Goal: Information Seeking & Learning: Learn about a topic

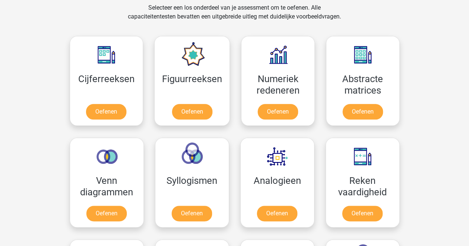
scroll to position [363, 0]
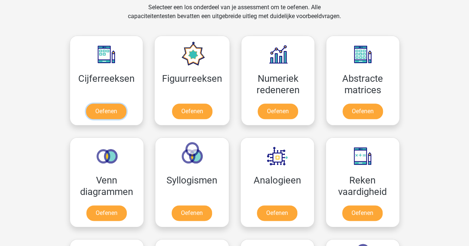
click at [101, 104] on link "Oefenen" at bounding box center [106, 112] width 40 height 16
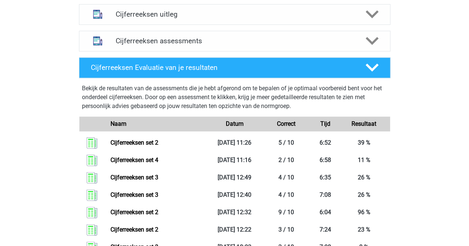
scroll to position [293, 0]
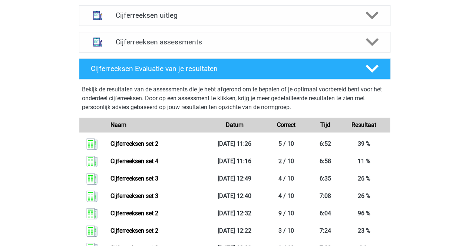
click at [188, 45] on div "Cijferreeksen assessments" at bounding box center [234, 42] width 311 height 21
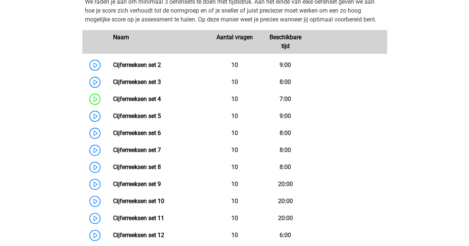
scroll to position [295, 0]
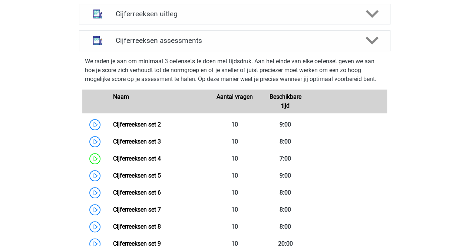
click at [196, 18] on h4 "Cijferreeksen uitleg" at bounding box center [235, 14] width 238 height 9
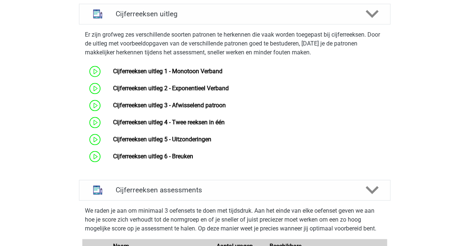
click at [196, 18] on h4 "Cijferreeksen uitleg" at bounding box center [235, 14] width 238 height 9
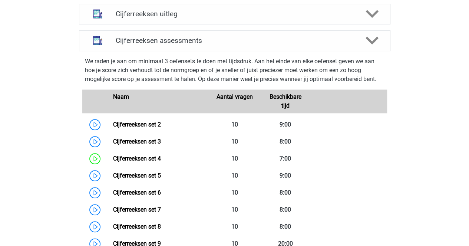
click at [204, 43] on div "Cijferreeksen assessments" at bounding box center [234, 40] width 311 height 21
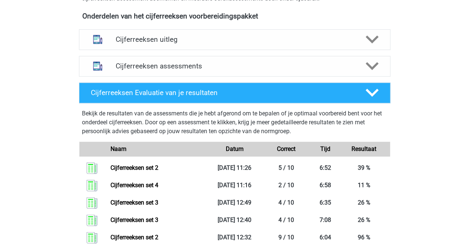
scroll to position [269, 0]
click at [189, 71] on h4 "Cijferreeksen assessments" at bounding box center [235, 66] width 238 height 9
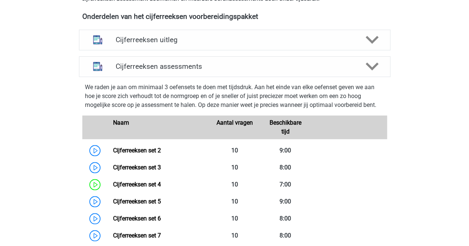
click at [113, 154] on link "Cijferreeksen set 2" at bounding box center [137, 150] width 48 height 7
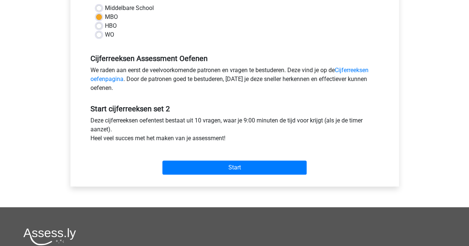
scroll to position [183, 0]
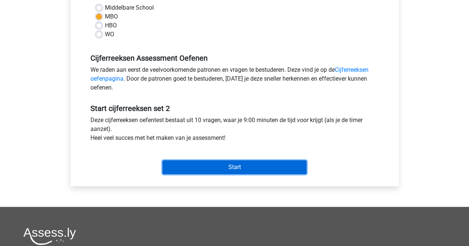
click at [214, 160] on input "Start" at bounding box center [234, 167] width 144 height 14
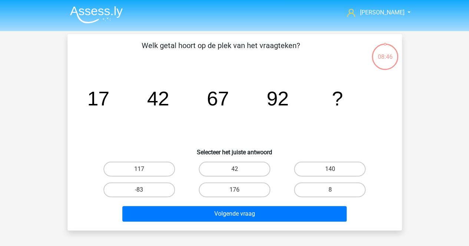
click at [139, 175] on label "117" at bounding box center [139, 169] width 72 height 15
click at [139, 174] on input "117" at bounding box center [141, 171] width 5 height 5
radio input "true"
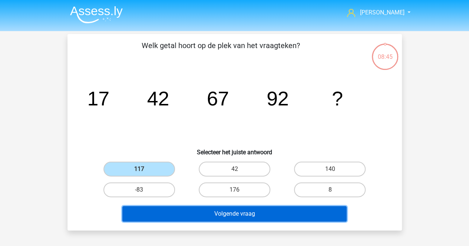
click at [163, 210] on button "Volgende vraag" at bounding box center [234, 214] width 224 height 16
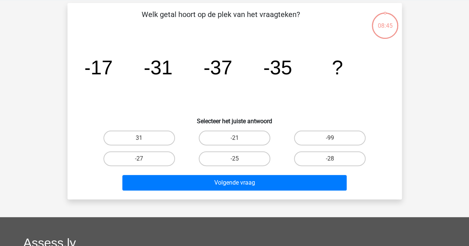
scroll to position [34, 0]
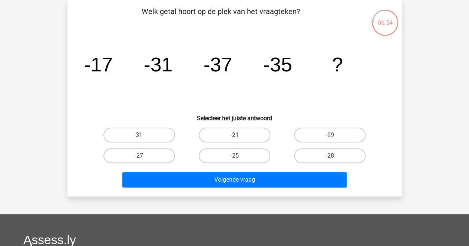
click at [164, 153] on label "-27" at bounding box center [139, 156] width 72 height 15
click at [144, 156] on input "-27" at bounding box center [141, 158] width 5 height 5
radio input "true"
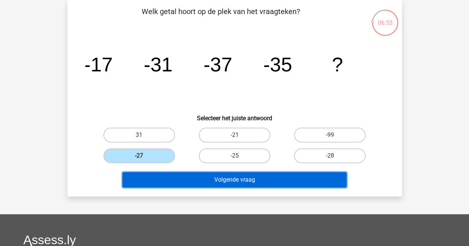
click at [182, 179] on button "Volgende vraag" at bounding box center [234, 180] width 224 height 16
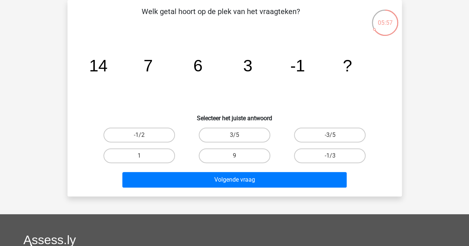
click at [229, 117] on h6 "Selecteer het juiste antwoord" at bounding box center [234, 115] width 310 height 13
click at [165, 131] on label "-1/2" at bounding box center [139, 135] width 72 height 15
click at [144, 135] on input "-1/2" at bounding box center [141, 137] width 5 height 5
radio input "true"
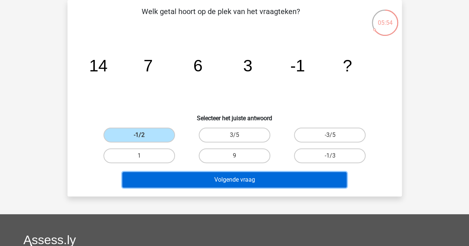
click at [192, 182] on button "Volgende vraag" at bounding box center [234, 180] width 224 height 16
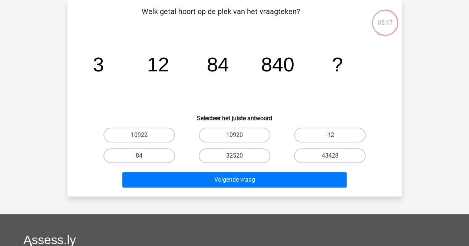
click at [225, 134] on label "10920" at bounding box center [235, 135] width 72 height 15
click at [234, 135] on input "10920" at bounding box center [236, 137] width 5 height 5
radio input "true"
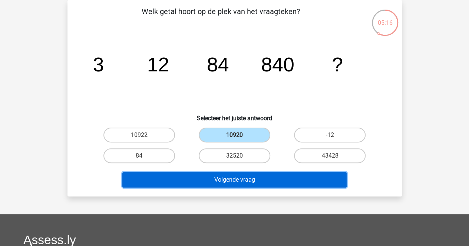
click at [228, 182] on button "Volgende vraag" at bounding box center [234, 180] width 224 height 16
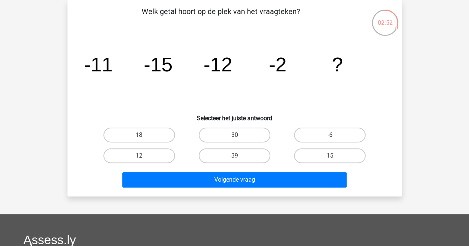
click at [350, 149] on label "15" at bounding box center [330, 156] width 72 height 15
click at [335, 156] on input "15" at bounding box center [332, 158] width 5 height 5
radio input "true"
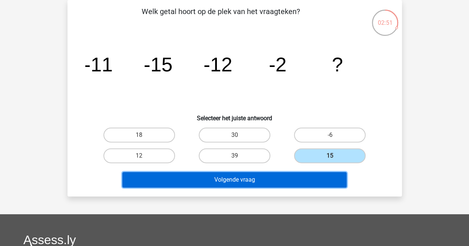
click at [320, 178] on button "Volgende vraag" at bounding box center [234, 180] width 224 height 16
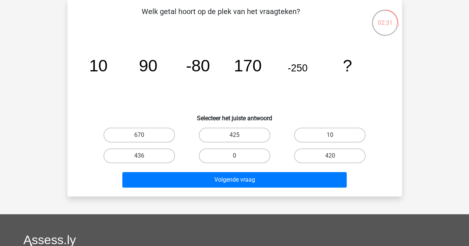
click at [326, 158] on label "420" at bounding box center [330, 156] width 72 height 15
click at [330, 158] on input "420" at bounding box center [332, 158] width 5 height 5
radio input "true"
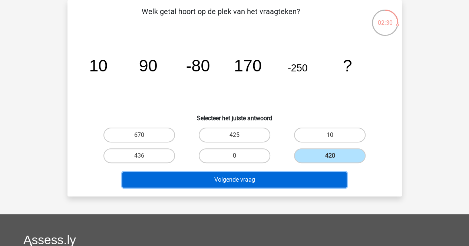
click at [316, 177] on button "Volgende vraag" at bounding box center [234, 180] width 224 height 16
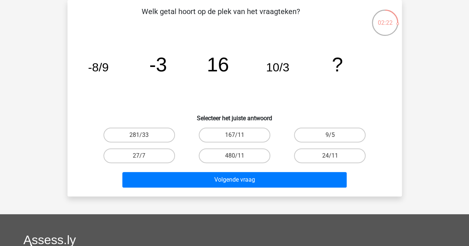
click at [316, 150] on label "24/11" at bounding box center [330, 156] width 72 height 15
click at [330, 156] on input "24/11" at bounding box center [332, 158] width 5 height 5
radio input "true"
click at [143, 153] on label "27/7" at bounding box center [139, 156] width 72 height 15
click at [143, 156] on input "27/7" at bounding box center [141, 158] width 5 height 5
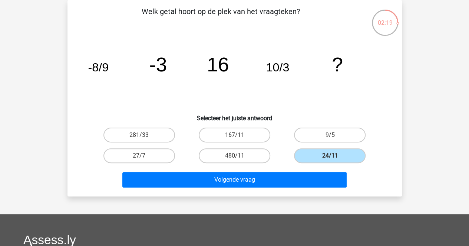
radio input "true"
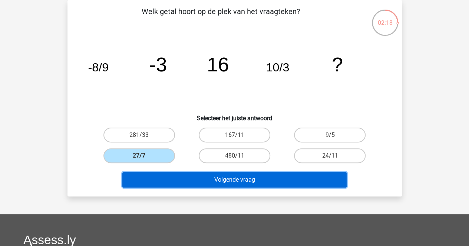
click at [153, 175] on button "Volgende vraag" at bounding box center [234, 180] width 224 height 16
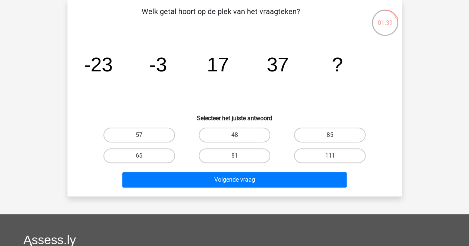
click at [154, 142] on label "57" at bounding box center [139, 135] width 72 height 15
click at [144, 140] on input "57" at bounding box center [141, 137] width 5 height 5
radio input "true"
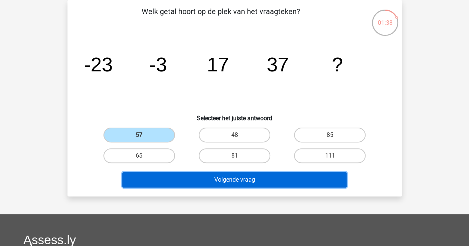
click at [172, 177] on button "Volgende vraag" at bounding box center [234, 180] width 224 height 16
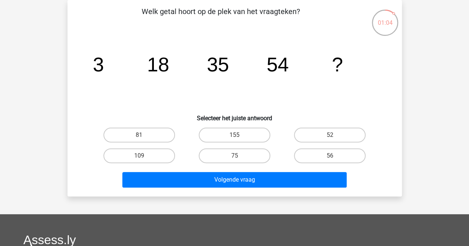
click at [221, 160] on label "75" at bounding box center [235, 156] width 72 height 15
click at [234, 160] on input "75" at bounding box center [236, 158] width 5 height 5
radio input "true"
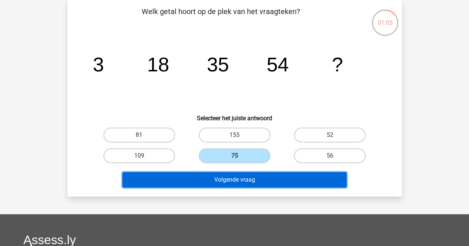
click at [222, 183] on button "Volgende vraag" at bounding box center [234, 180] width 224 height 16
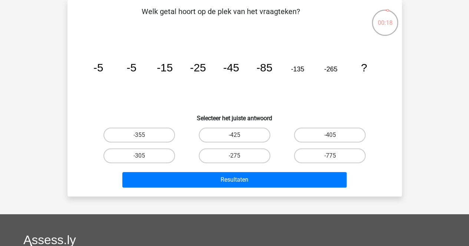
click at [249, 130] on label "-425" at bounding box center [235, 135] width 72 height 15
click at [239, 135] on input "-425" at bounding box center [236, 137] width 5 height 5
radio input "true"
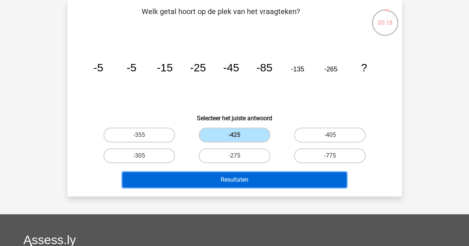
click at [245, 182] on button "Resultaten" at bounding box center [234, 180] width 224 height 16
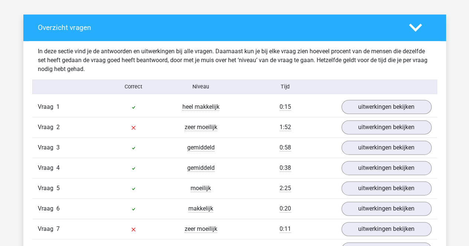
scroll to position [477, 0]
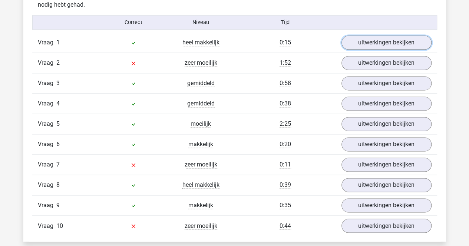
click at [375, 43] on link "uitwerkingen bekijken" at bounding box center [386, 43] width 90 height 14
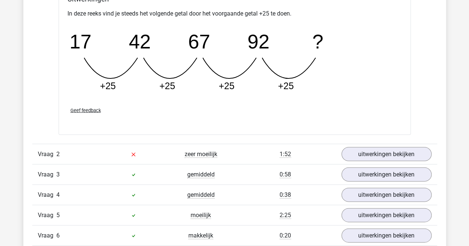
scroll to position [711, 0]
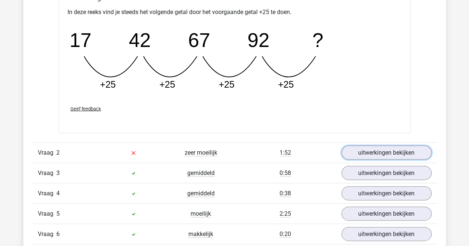
click at [361, 146] on link "uitwerkingen bekijken" at bounding box center [386, 153] width 90 height 14
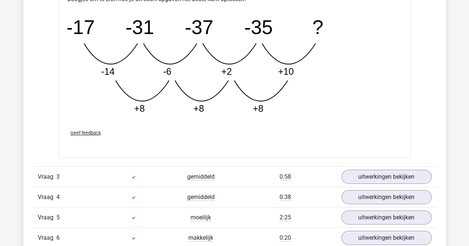
scroll to position [1126, 0]
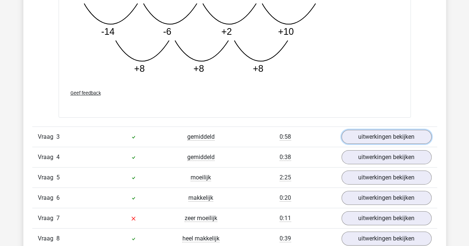
click at [371, 132] on link "uitwerkingen bekijken" at bounding box center [386, 137] width 90 height 14
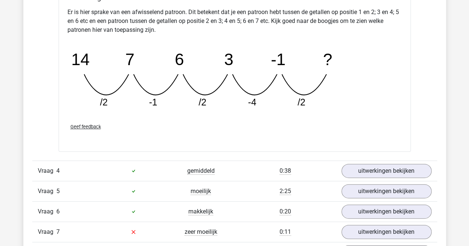
scroll to position [1454, 0]
click at [365, 168] on link "uitwerkingen bekijken" at bounding box center [386, 171] width 90 height 14
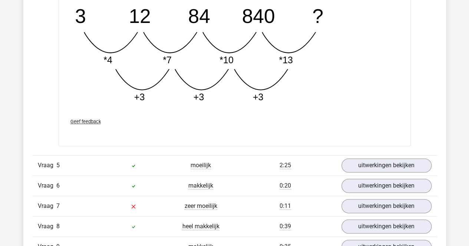
scroll to position [1860, 0]
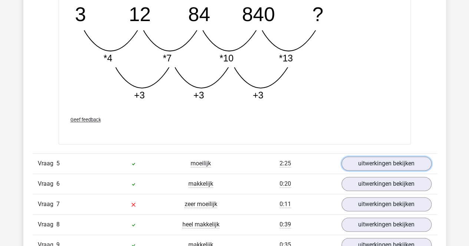
click at [369, 160] on link "uitwerkingen bekijken" at bounding box center [386, 164] width 90 height 14
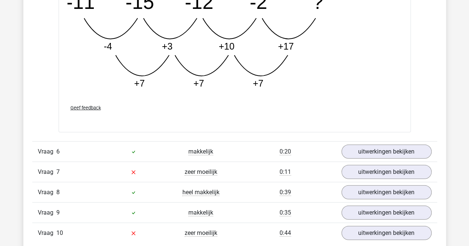
scroll to position [2271, 0]
click at [373, 144] on link "uitwerkingen bekijken" at bounding box center [386, 151] width 90 height 14
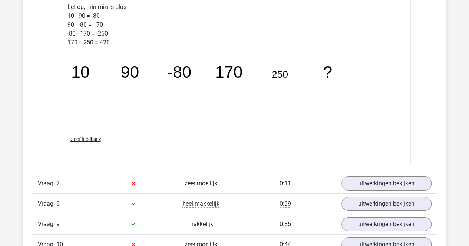
scroll to position [2643, 0]
click at [389, 183] on link "uitwerkingen bekijken" at bounding box center [386, 183] width 90 height 14
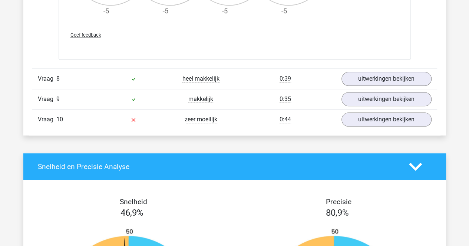
scroll to position [3217, 0]
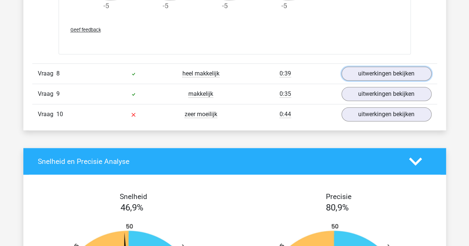
click at [410, 74] on link "uitwerkingen bekijken" at bounding box center [386, 74] width 90 height 14
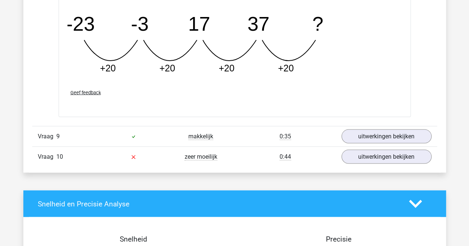
scroll to position [3500, 0]
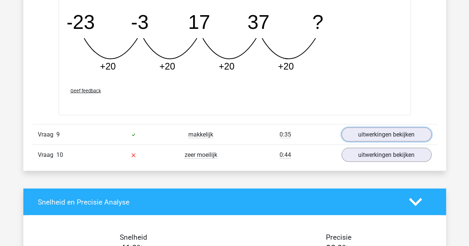
click at [402, 127] on link "uitwerkingen bekijken" at bounding box center [386, 134] width 90 height 14
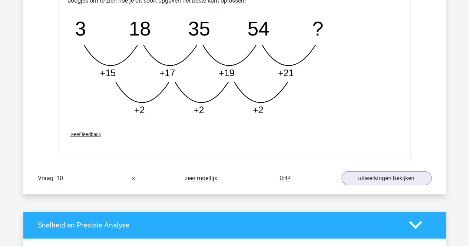
scroll to position [3857, 0]
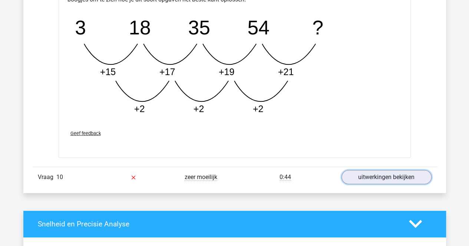
click at [396, 170] on link "uitwerkingen bekijken" at bounding box center [386, 177] width 90 height 14
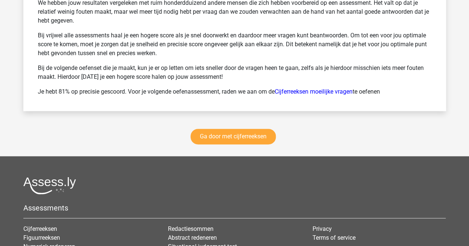
scroll to position [4747, 0]
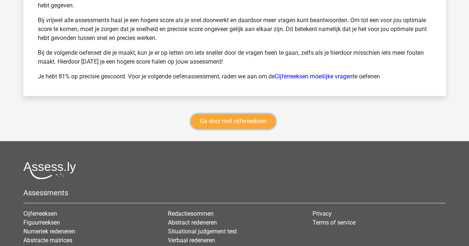
click at [245, 116] on link "Ga door met cijferreeksen" at bounding box center [232, 122] width 85 height 16
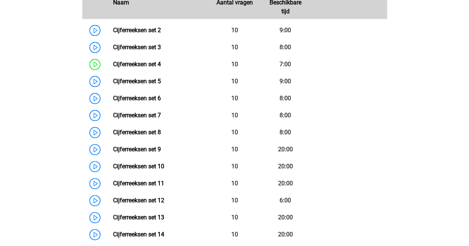
scroll to position [378, 0]
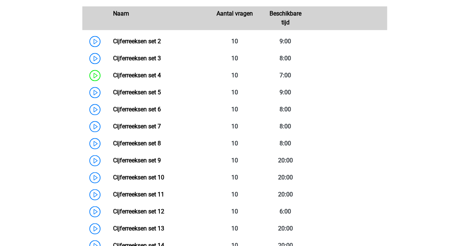
click at [113, 79] on link "Cijferreeksen set 4" at bounding box center [137, 75] width 48 height 7
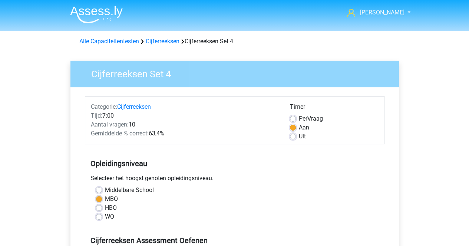
click at [173, 43] on link "Cijferreeksen" at bounding box center [163, 41] width 34 height 7
click at [152, 43] on link "Cijferreeksen" at bounding box center [163, 41] width 34 height 7
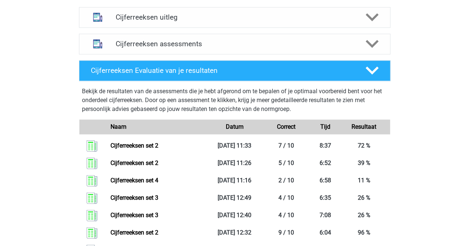
scroll to position [291, 0]
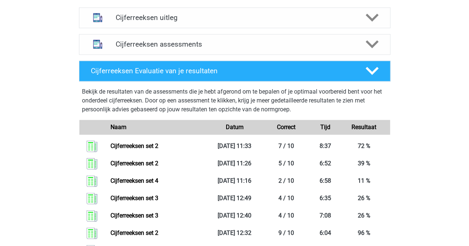
click at [222, 55] on div "Cijferreeksen assessments" at bounding box center [234, 44] width 311 height 21
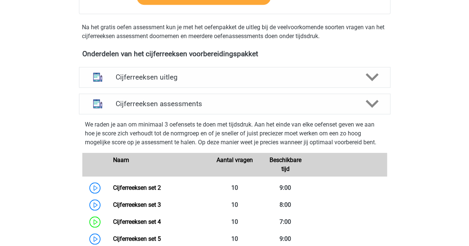
scroll to position [226, 0]
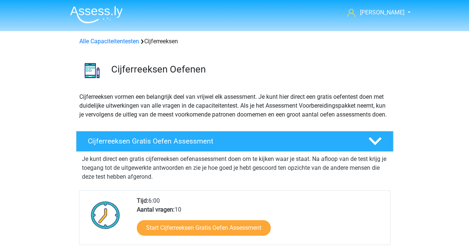
click at [107, 45] on link "Alle Capaciteitentesten" at bounding box center [109, 41] width 60 height 7
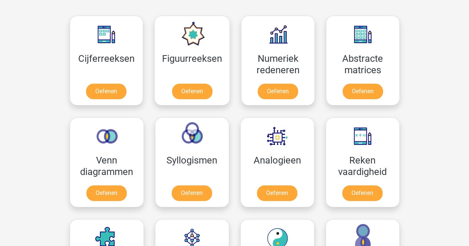
scroll to position [332, 0]
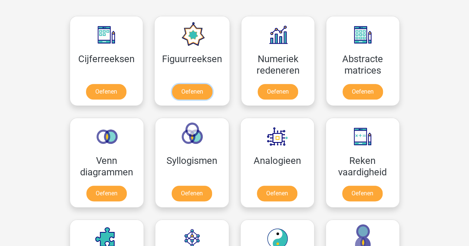
click at [186, 95] on link "Oefenen" at bounding box center [192, 92] width 40 height 16
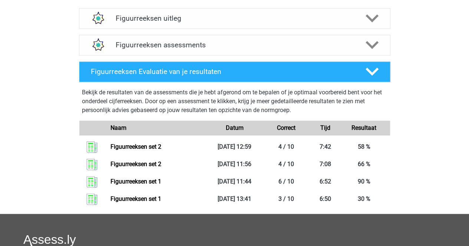
scroll to position [226, 0]
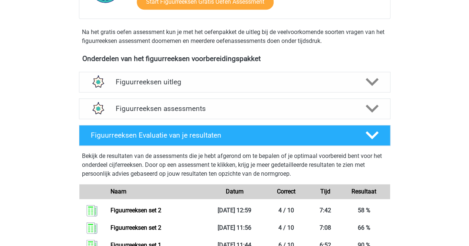
click at [182, 82] on h4 "Figuurreeksen uitleg" at bounding box center [235, 82] width 238 height 9
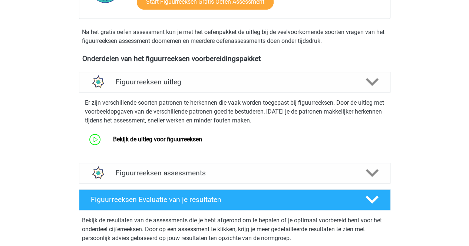
click at [184, 166] on div "Figuurreeksen assessments" at bounding box center [234, 173] width 311 height 21
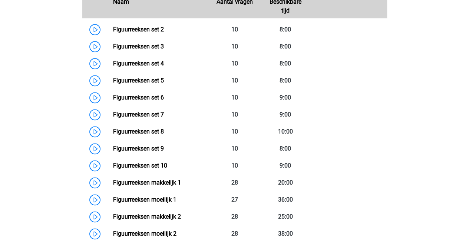
scroll to position [432, 0]
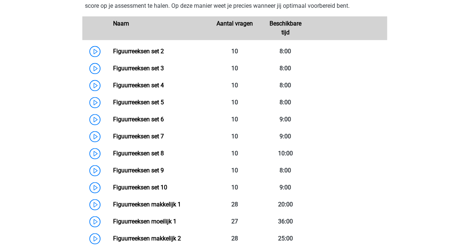
click at [113, 50] on link "Figuurreeksen set 2" at bounding box center [138, 51] width 51 height 7
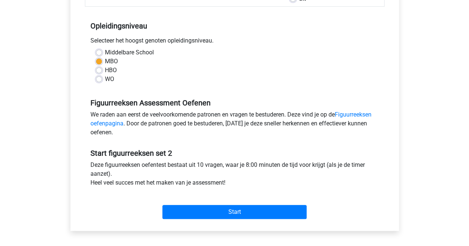
scroll to position [156, 0]
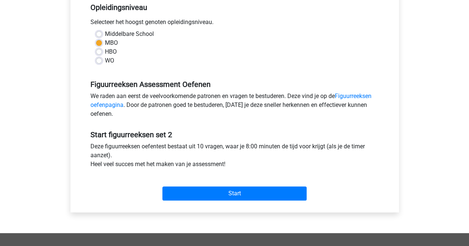
click at [192, 200] on div "Start" at bounding box center [234, 188] width 299 height 32
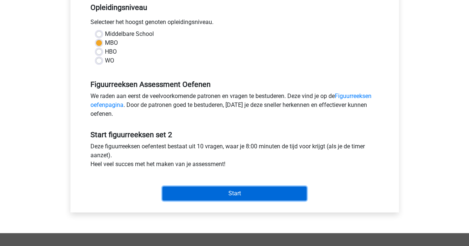
click at [193, 197] on input "Start" at bounding box center [234, 194] width 144 height 14
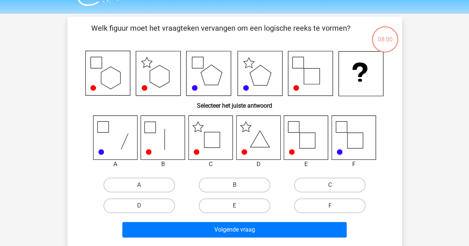
scroll to position [20, 0]
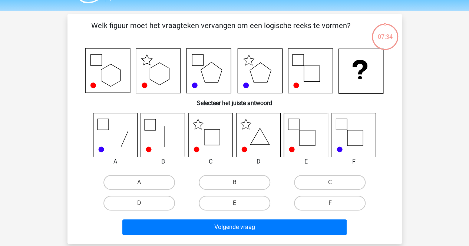
click at [313, 181] on label "C" at bounding box center [330, 182] width 72 height 15
click at [330, 183] on input "C" at bounding box center [332, 185] width 5 height 5
radio input "true"
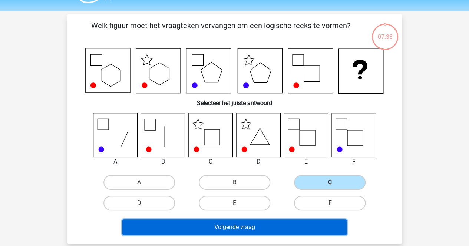
click at [284, 226] on button "Volgende vraag" at bounding box center [234, 228] width 224 height 16
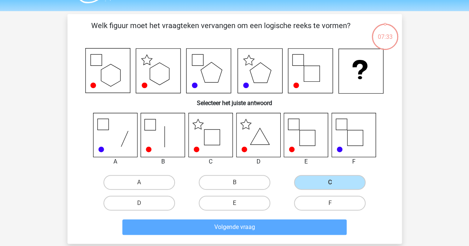
scroll to position [34, 0]
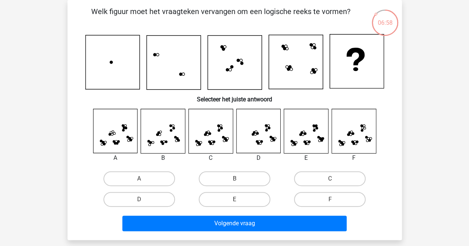
click at [328, 169] on div "C" at bounding box center [329, 179] width 95 height 21
click at [323, 175] on label "C" at bounding box center [330, 179] width 72 height 15
click at [330, 179] on input "C" at bounding box center [332, 181] width 5 height 5
radio input "true"
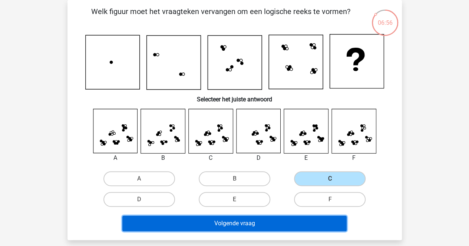
click at [303, 223] on button "Volgende vraag" at bounding box center [234, 224] width 224 height 16
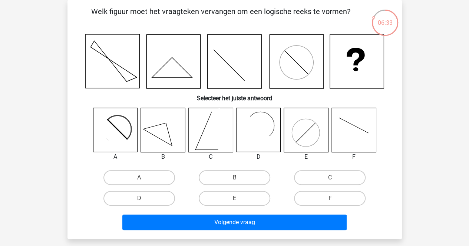
click at [152, 177] on label "A" at bounding box center [139, 177] width 72 height 15
click at [144, 178] on input "A" at bounding box center [141, 180] width 5 height 5
radio input "true"
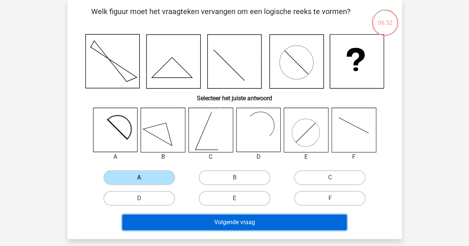
click at [153, 225] on button "Volgende vraag" at bounding box center [234, 223] width 224 height 16
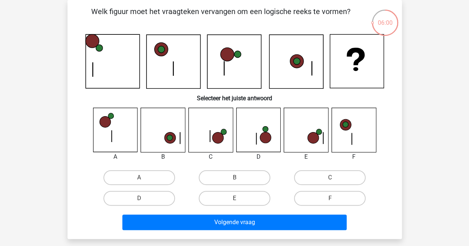
click at [305, 174] on label "C" at bounding box center [330, 177] width 72 height 15
click at [330, 178] on input "C" at bounding box center [332, 180] width 5 height 5
radio input "true"
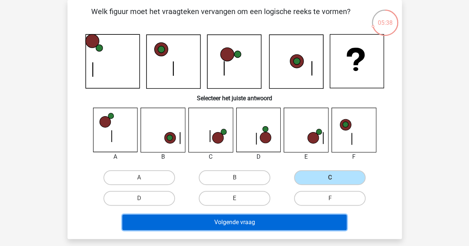
click at [281, 225] on button "Volgende vraag" at bounding box center [234, 223] width 224 height 16
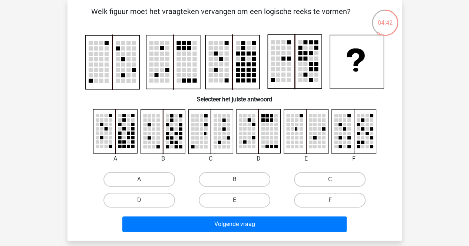
click at [350, 199] on label "F" at bounding box center [330, 200] width 72 height 15
click at [335, 200] on input "F" at bounding box center [332, 202] width 5 height 5
radio input "true"
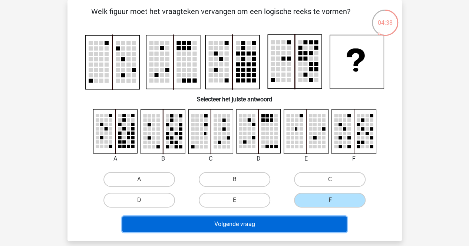
click at [333, 221] on button "Volgende vraag" at bounding box center [234, 225] width 224 height 16
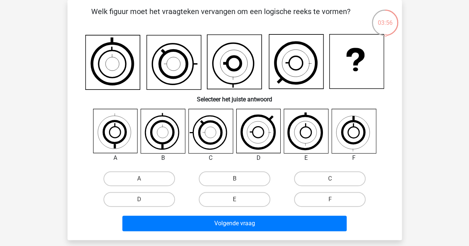
click at [232, 161] on div "D" at bounding box center [258, 158] width 56 height 9
click at [233, 167] on div "A B C D E" at bounding box center [234, 159] width 310 height 101
click at [233, 169] on div "B" at bounding box center [234, 179] width 95 height 21
click at [236, 183] on input "B" at bounding box center [236, 181] width 5 height 5
radio input "true"
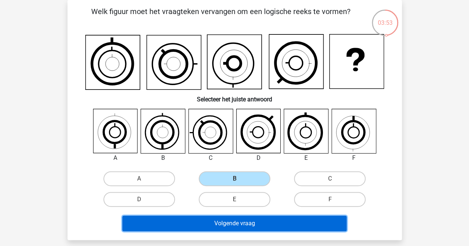
click at [237, 222] on button "Volgende vraag" at bounding box center [234, 224] width 224 height 16
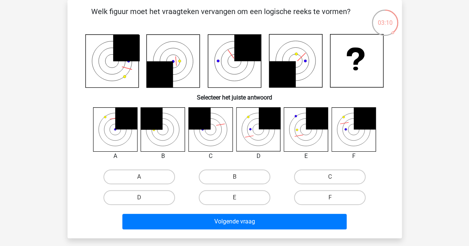
click at [308, 211] on div "Volgende vraag" at bounding box center [234, 220] width 310 height 24
click at [306, 202] on label "F" at bounding box center [330, 197] width 72 height 15
click at [330, 202] on input "F" at bounding box center [332, 200] width 5 height 5
radio input "true"
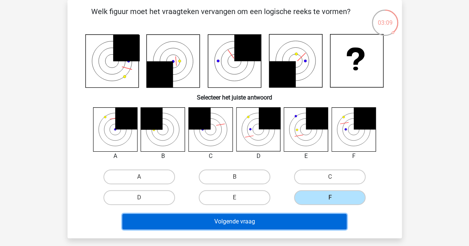
click at [295, 219] on button "Volgende vraag" at bounding box center [234, 222] width 224 height 16
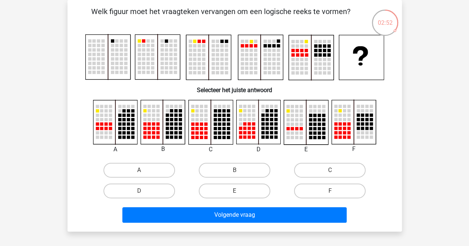
click at [222, 168] on label "B" at bounding box center [235, 170] width 72 height 15
click at [234, 170] on input "B" at bounding box center [236, 172] width 5 height 5
radio input "true"
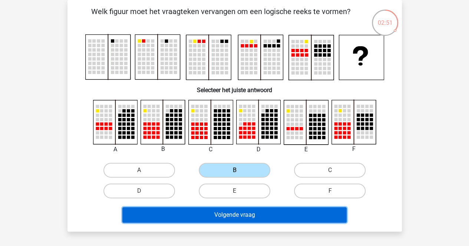
click at [222, 218] on button "Volgende vraag" at bounding box center [234, 215] width 224 height 16
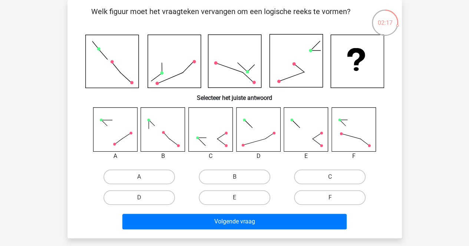
click at [153, 195] on label "D" at bounding box center [139, 197] width 72 height 15
click at [144, 198] on input "D" at bounding box center [141, 200] width 5 height 5
radio input "true"
click at [220, 200] on label "E" at bounding box center [235, 197] width 72 height 15
click at [234, 200] on input "E" at bounding box center [236, 200] width 5 height 5
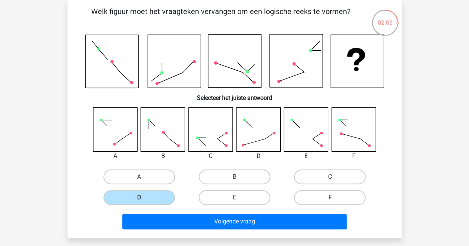
radio input "true"
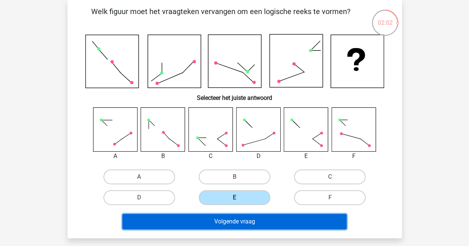
click at [216, 227] on button "Volgende vraag" at bounding box center [234, 222] width 224 height 16
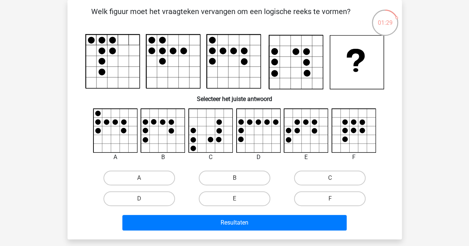
click at [319, 172] on label "C" at bounding box center [330, 178] width 72 height 15
click at [330, 178] on input "C" at bounding box center [332, 180] width 5 height 5
radio input "true"
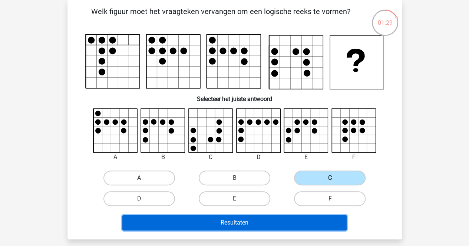
click at [282, 217] on button "Resultaten" at bounding box center [234, 223] width 224 height 16
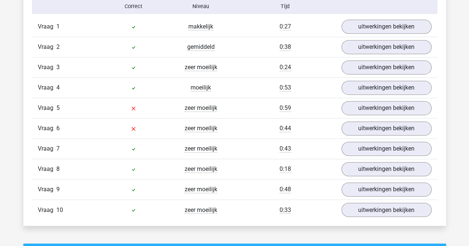
scroll to position [494, 0]
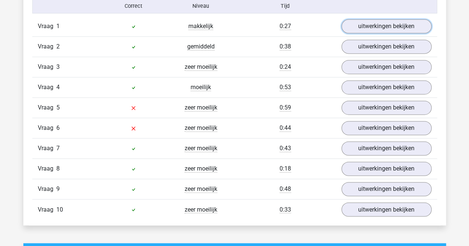
click at [393, 21] on link "uitwerkingen bekijken" at bounding box center [386, 26] width 90 height 14
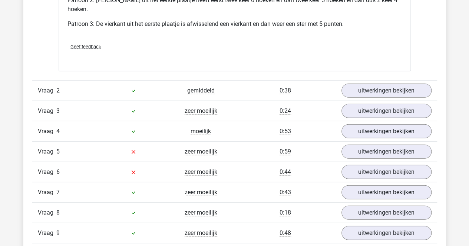
scroll to position [906, 0]
click at [376, 92] on link "uitwerkingen bekijken" at bounding box center [386, 90] width 90 height 14
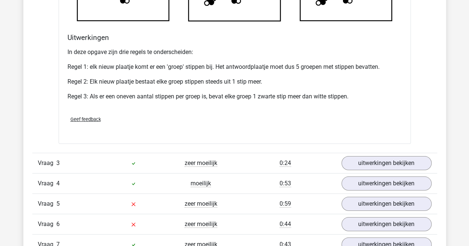
scroll to position [1314, 0]
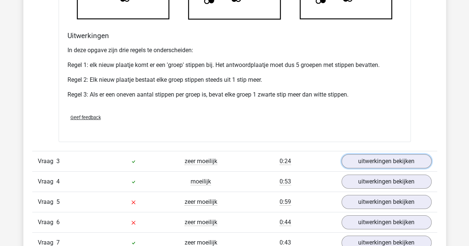
click at [383, 166] on link "uitwerkingen bekijken" at bounding box center [386, 161] width 90 height 14
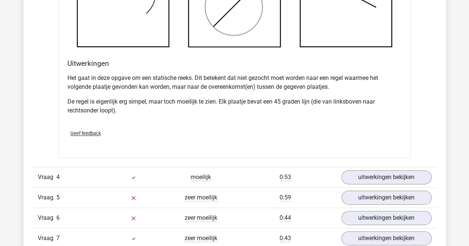
scroll to position [1765, 0]
click at [383, 167] on div "Vraag 4 moeilijk 0:53 uitwerkingen bekijken" at bounding box center [234, 177] width 405 height 20
click at [385, 170] on link "uitwerkingen bekijken" at bounding box center [386, 177] width 90 height 14
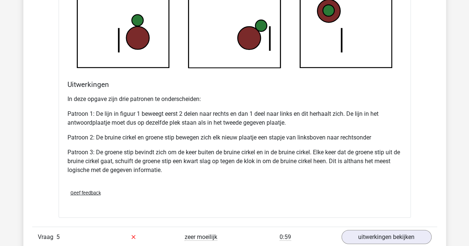
scroll to position [2314, 0]
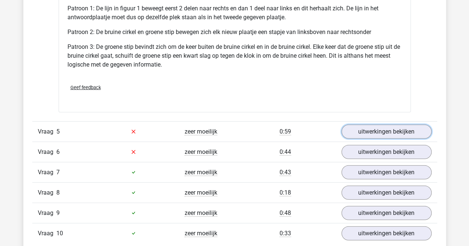
click at [390, 135] on link "uitwerkingen bekijken" at bounding box center [386, 132] width 90 height 14
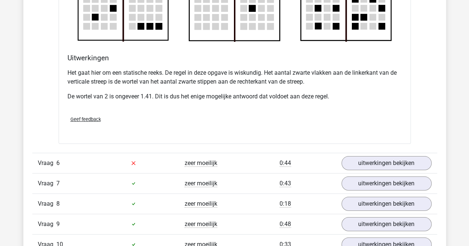
scroll to position [2742, 0]
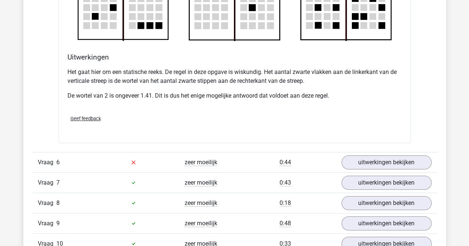
click at [398, 160] on link "uitwerkingen bekijken" at bounding box center [386, 163] width 90 height 14
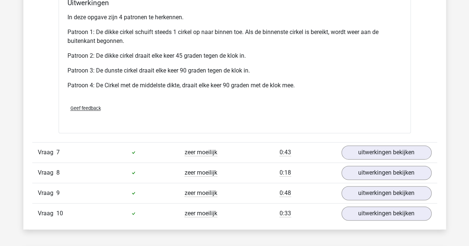
scroll to position [3254, 0]
click at [395, 154] on link "uitwerkingen bekijken" at bounding box center [386, 153] width 90 height 14
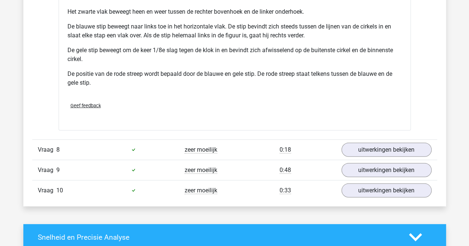
scroll to position [3782, 0]
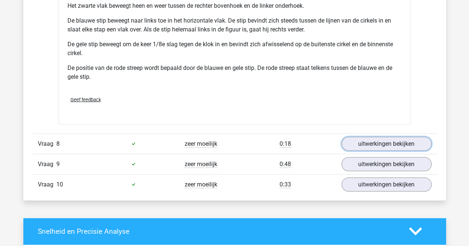
click at [394, 146] on link "uitwerkingen bekijken" at bounding box center [386, 144] width 90 height 14
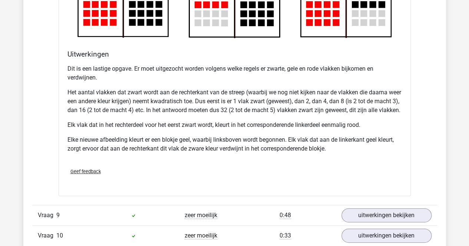
scroll to position [4281, 0]
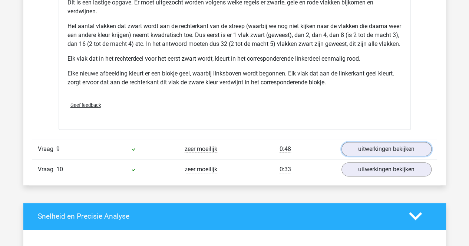
click at [396, 149] on link "uitwerkingen bekijken" at bounding box center [386, 149] width 90 height 14
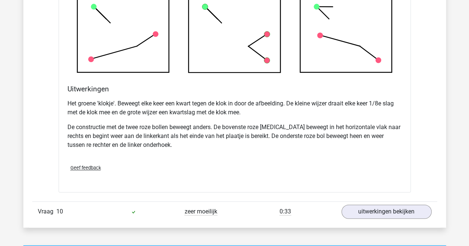
scroll to position [4692, 0]
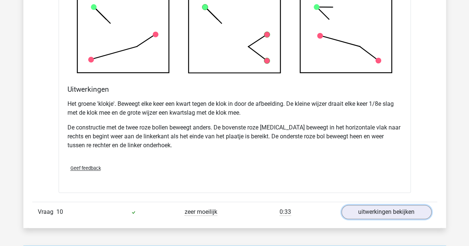
click at [380, 216] on link "uitwerkingen bekijken" at bounding box center [386, 212] width 90 height 14
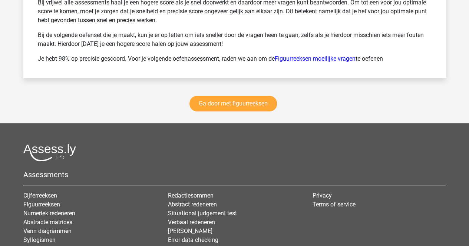
scroll to position [5721, 0]
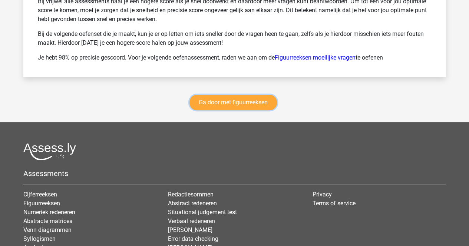
click at [263, 110] on link "Ga door met figuurreeksen" at bounding box center [232, 103] width 87 height 16
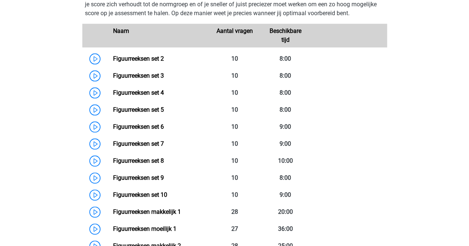
scroll to position [350, 0]
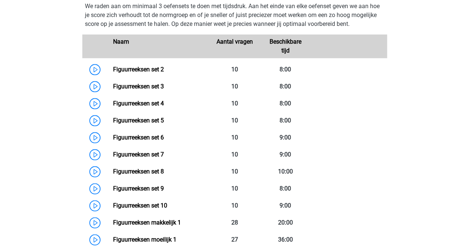
click at [113, 89] on link "Figuurreeksen set 3" at bounding box center [138, 86] width 51 height 7
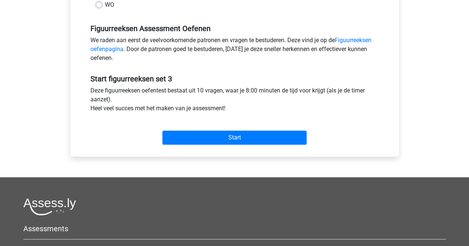
scroll to position [213, 0]
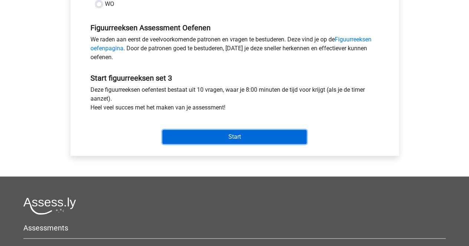
click at [173, 134] on input "Start" at bounding box center [234, 137] width 144 height 14
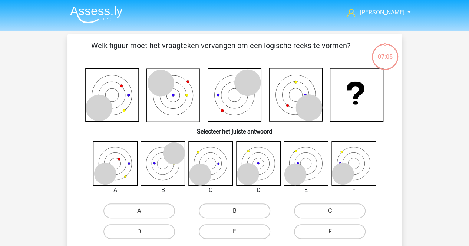
click at [241, 233] on label "E" at bounding box center [235, 232] width 72 height 15
click at [239, 233] on input "E" at bounding box center [236, 234] width 5 height 5
radio input "true"
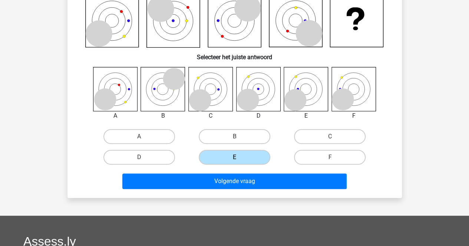
scroll to position [75, 0]
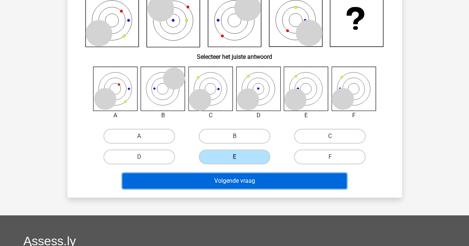
click at [253, 182] on button "Volgende vraag" at bounding box center [234, 181] width 224 height 16
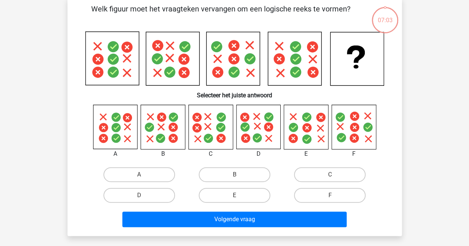
scroll to position [34, 0]
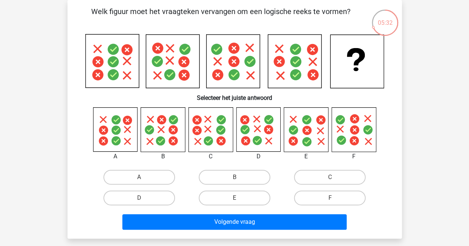
click at [174, 195] on label "D" at bounding box center [139, 198] width 72 height 15
click at [144, 198] on input "D" at bounding box center [141, 200] width 5 height 5
radio input "true"
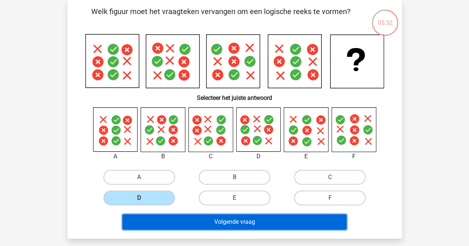
click at [210, 226] on button "Volgende vraag" at bounding box center [234, 223] width 224 height 16
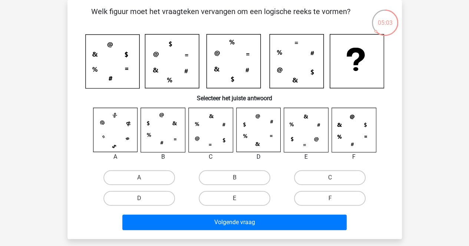
click at [310, 186] on div "C" at bounding box center [329, 177] width 95 height 21
click at [306, 177] on label "C" at bounding box center [330, 177] width 72 height 15
click at [330, 178] on input "C" at bounding box center [332, 180] width 5 height 5
radio input "true"
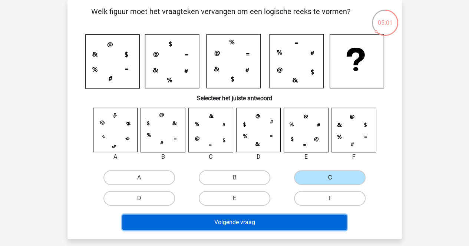
click at [280, 224] on button "Volgende vraag" at bounding box center [234, 223] width 224 height 16
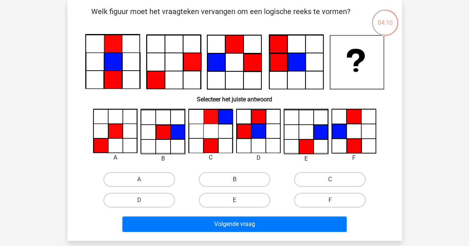
click at [147, 189] on div "A" at bounding box center [139, 179] width 95 height 21
click at [154, 179] on label "A" at bounding box center [139, 179] width 72 height 15
click at [144, 180] on input "A" at bounding box center [141, 182] width 5 height 5
radio input "true"
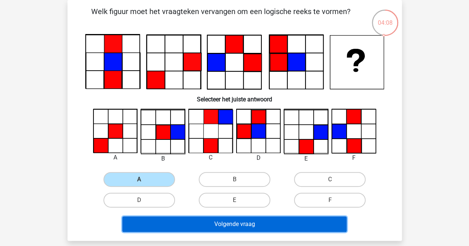
click at [160, 221] on button "Volgende vraag" at bounding box center [234, 225] width 224 height 16
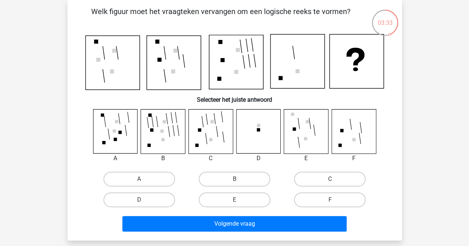
click at [298, 177] on label "C" at bounding box center [330, 179] width 72 height 15
click at [330, 179] on input "C" at bounding box center [332, 181] width 5 height 5
radio input "true"
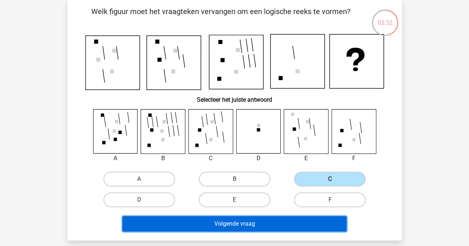
click at [253, 228] on button "Volgende vraag" at bounding box center [234, 224] width 224 height 16
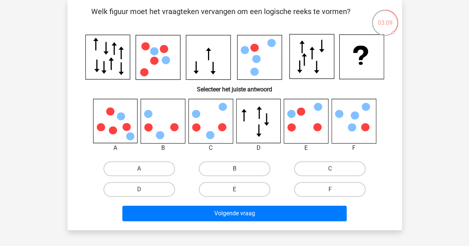
click at [235, 190] on input "E" at bounding box center [236, 192] width 5 height 5
radio input "true"
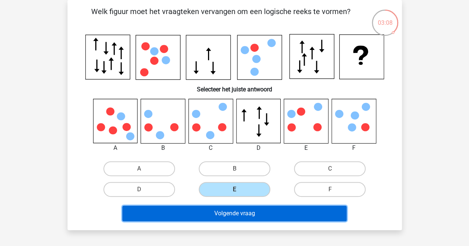
click at [235, 211] on button "Volgende vraag" at bounding box center [234, 214] width 224 height 16
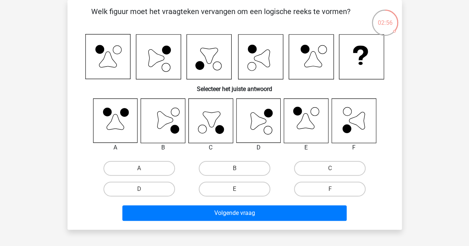
click at [165, 195] on label "D" at bounding box center [139, 189] width 72 height 15
click at [144, 194] on input "D" at bounding box center [141, 191] width 5 height 5
radio input "true"
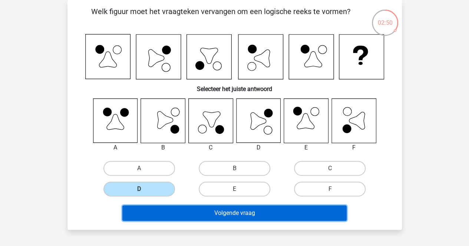
click at [176, 216] on button "Volgende vraag" at bounding box center [234, 214] width 224 height 16
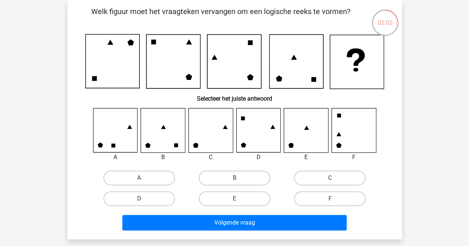
click at [335, 175] on label "C" at bounding box center [330, 178] width 72 height 15
click at [335, 178] on input "C" at bounding box center [332, 180] width 5 height 5
radio input "true"
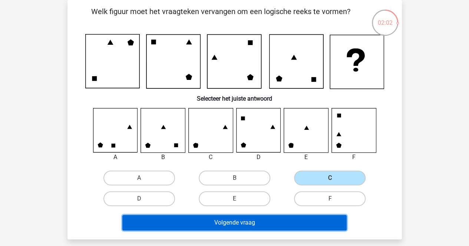
click at [288, 219] on button "Volgende vraag" at bounding box center [234, 223] width 224 height 16
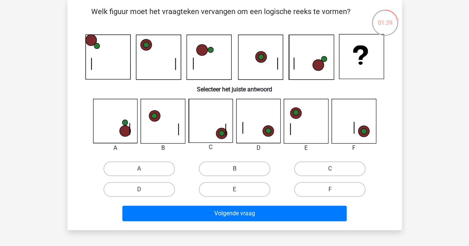
click at [359, 165] on label "C" at bounding box center [330, 169] width 72 height 15
click at [335, 169] on input "C" at bounding box center [332, 171] width 5 height 5
radio input "true"
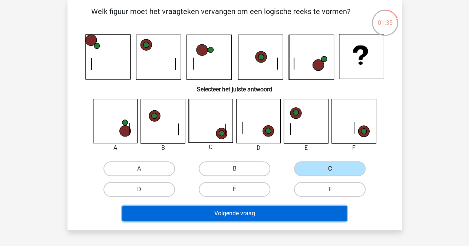
click at [308, 213] on button "Volgende vraag" at bounding box center [234, 214] width 224 height 16
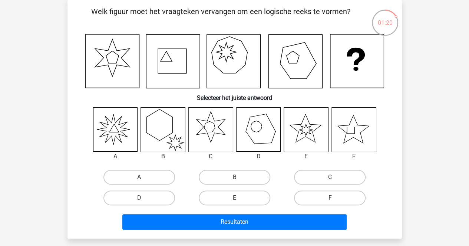
click at [250, 196] on label "E" at bounding box center [235, 198] width 72 height 15
click at [239, 198] on input "E" at bounding box center [236, 200] width 5 height 5
radio input "true"
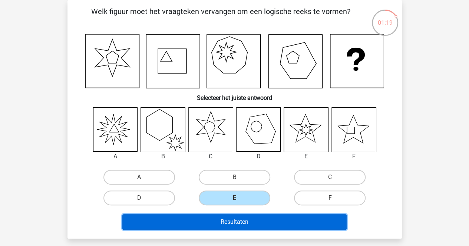
click at [259, 225] on button "Resultaten" at bounding box center [234, 223] width 224 height 16
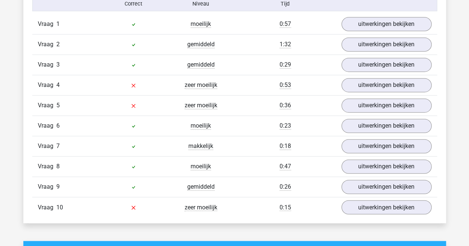
scroll to position [491, 0]
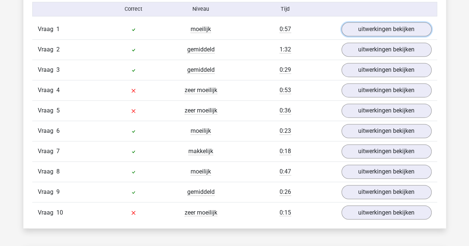
click at [353, 36] on link "uitwerkingen bekijken" at bounding box center [386, 29] width 90 height 14
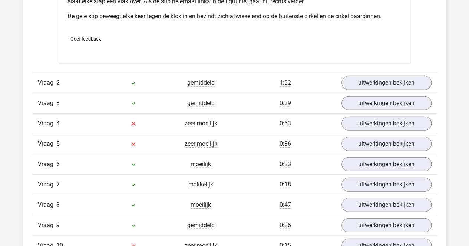
scroll to position [965, 0]
click at [368, 82] on link "uitwerkingen bekijken" at bounding box center [386, 83] width 90 height 14
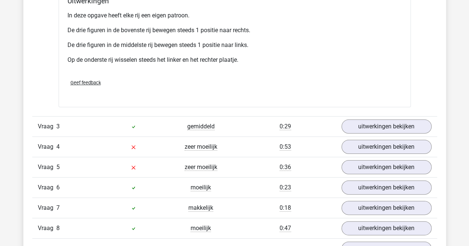
scroll to position [1399, 0]
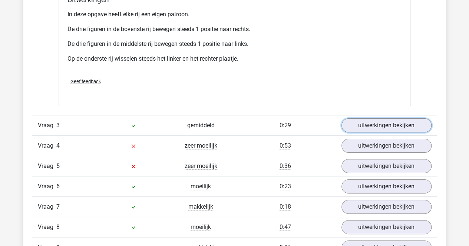
click at [387, 122] on link "uitwerkingen bekijken" at bounding box center [386, 126] width 90 height 14
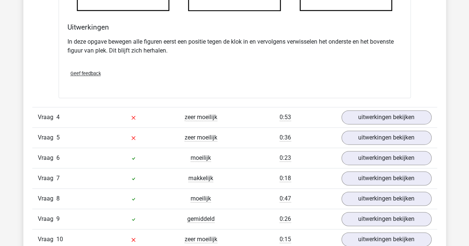
scroll to position [1852, 0]
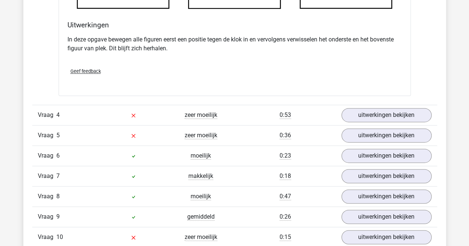
click at [387, 122] on div "Vraag 4 zeer moeilijk 0:53 uitwerkingen bekijken" at bounding box center [234, 115] width 405 height 20
click at [389, 111] on link "uitwerkingen bekijken" at bounding box center [386, 115] width 90 height 14
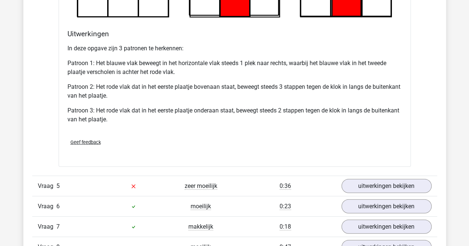
scroll to position [2287, 0]
click at [367, 179] on link "uitwerkingen bekijken" at bounding box center [386, 186] width 90 height 14
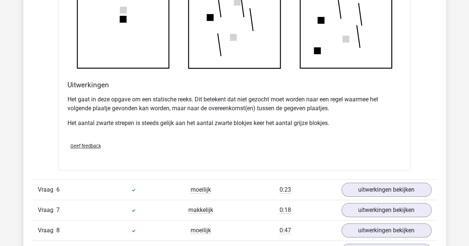
scroll to position [2777, 0]
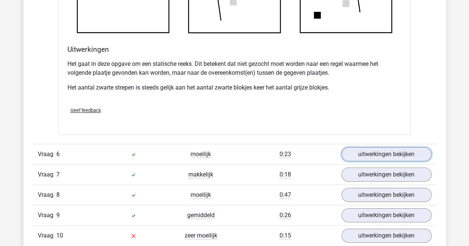
click at [365, 152] on link "uitwerkingen bekijken" at bounding box center [386, 154] width 90 height 14
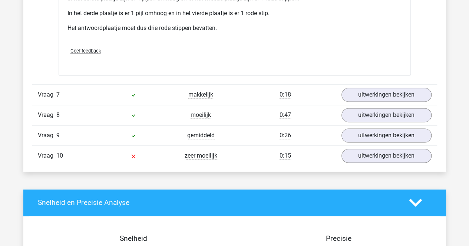
scroll to position [3305, 0]
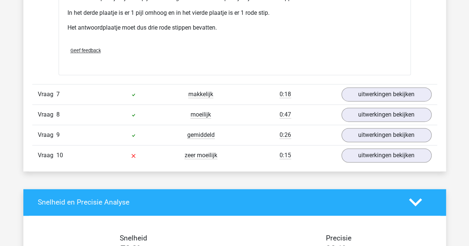
click at [376, 97] on div "Vraag 7 makkelijk 0:18 uitwerkingen bekijken" at bounding box center [234, 94] width 405 height 20
click at [376, 95] on link "uitwerkingen bekijken" at bounding box center [386, 94] width 90 height 14
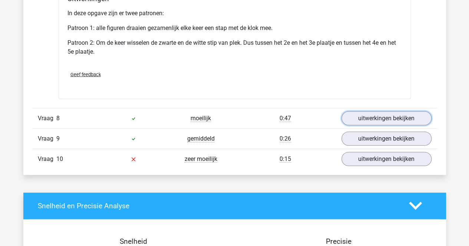
click at [372, 117] on link "uitwerkingen bekijken" at bounding box center [386, 119] width 90 height 14
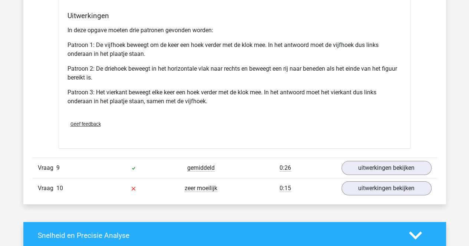
scroll to position [4198, 0]
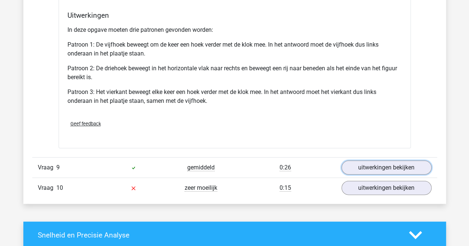
click at [369, 163] on link "uitwerkingen bekijken" at bounding box center [386, 168] width 90 height 14
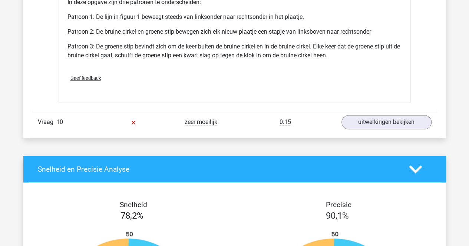
scroll to position [4742, 0]
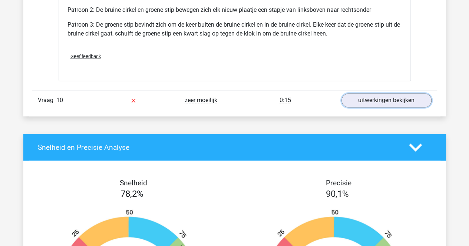
click at [400, 93] on link "uitwerkingen bekijken" at bounding box center [386, 100] width 90 height 14
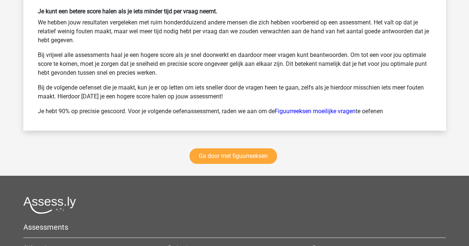
scroll to position [5599, 0]
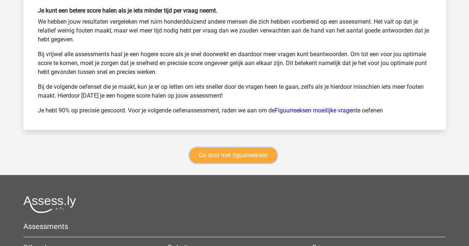
click at [264, 148] on link "Ga door met figuurreeksen" at bounding box center [232, 156] width 87 height 16
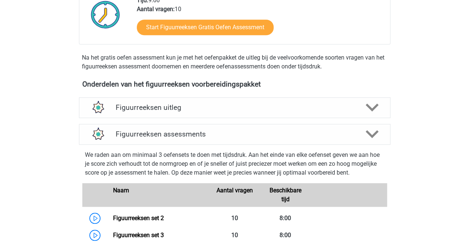
scroll to position [199, 0]
